Goal: Find specific page/section: Find specific page/section

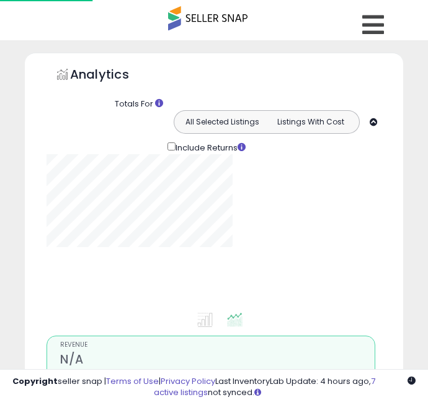
scroll to position [1042, 0]
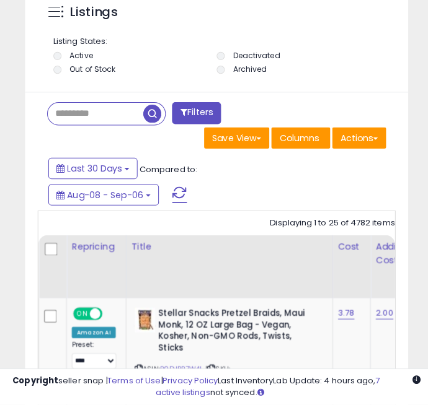
click at [62, 120] on input "text" at bounding box center [94, 118] width 94 height 22
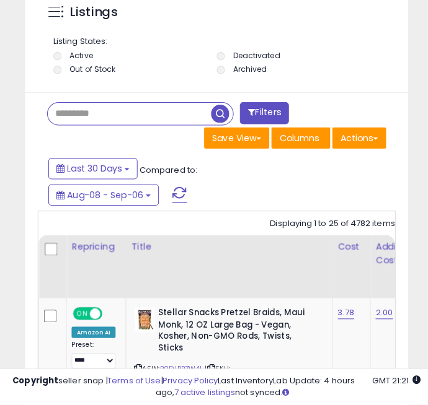
scroll to position [1042, 0]
click at [218, 116] on span "button" at bounding box center [217, 118] width 18 height 18
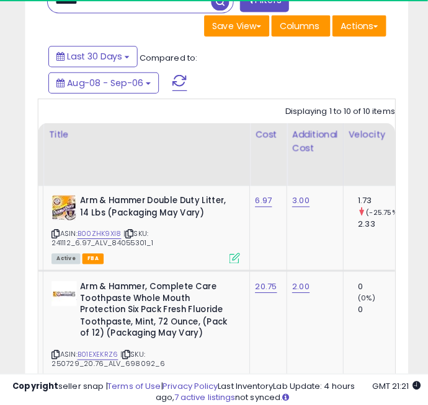
scroll to position [0, 0]
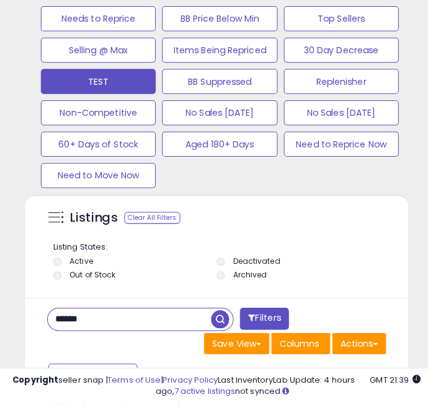
click at [124, 328] on input "******" at bounding box center [127, 322] width 161 height 22
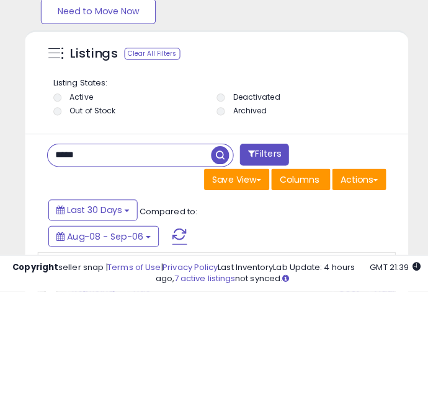
scroll to position [888, 0]
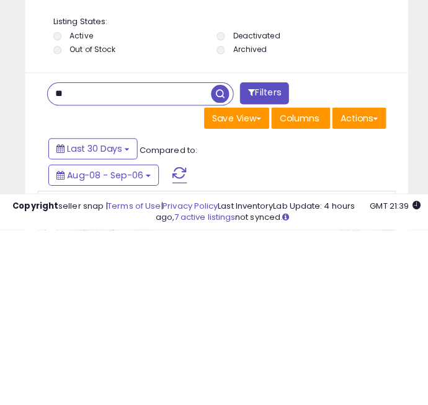
type input "*"
type input "*******"
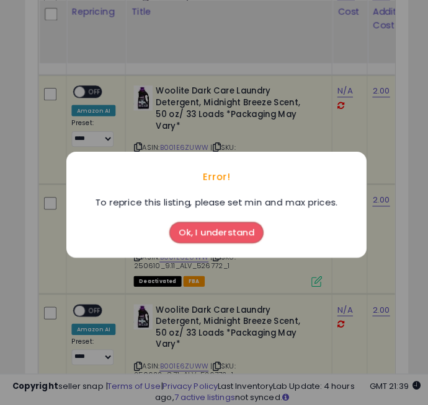
scroll to position [1363, 0]
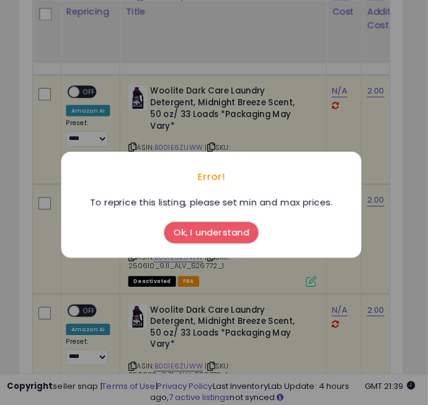
click at [189, 232] on button "Ok, I understand" at bounding box center [213, 230] width 93 height 21
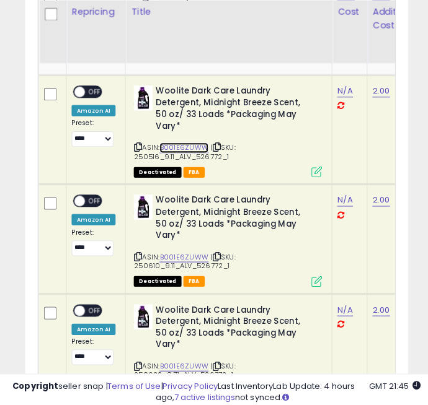
click at [170, 141] on link "B001E6ZUWW" at bounding box center [181, 146] width 48 height 11
